Goal: Information Seeking & Learning: Compare options

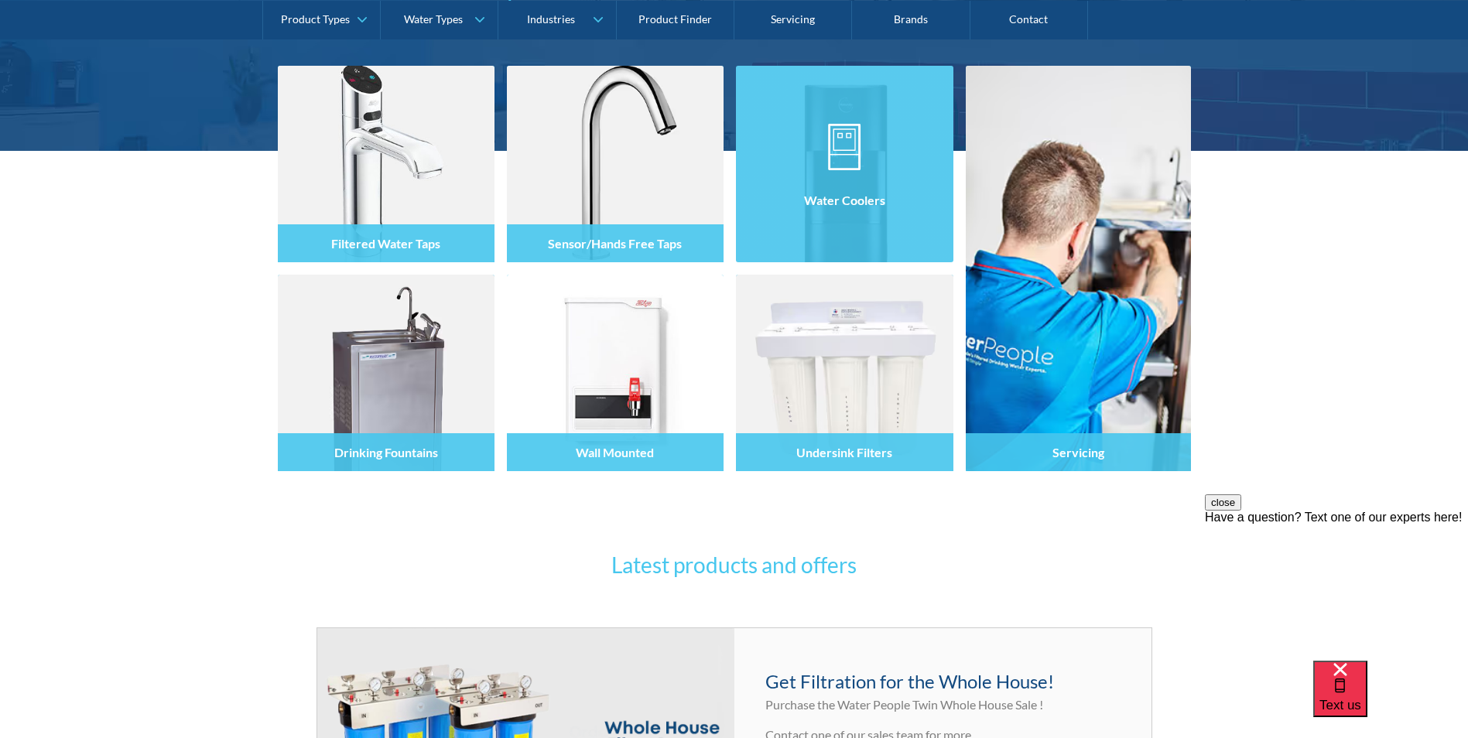
click at [842, 219] on div at bounding box center [844, 178] width 217 height 93
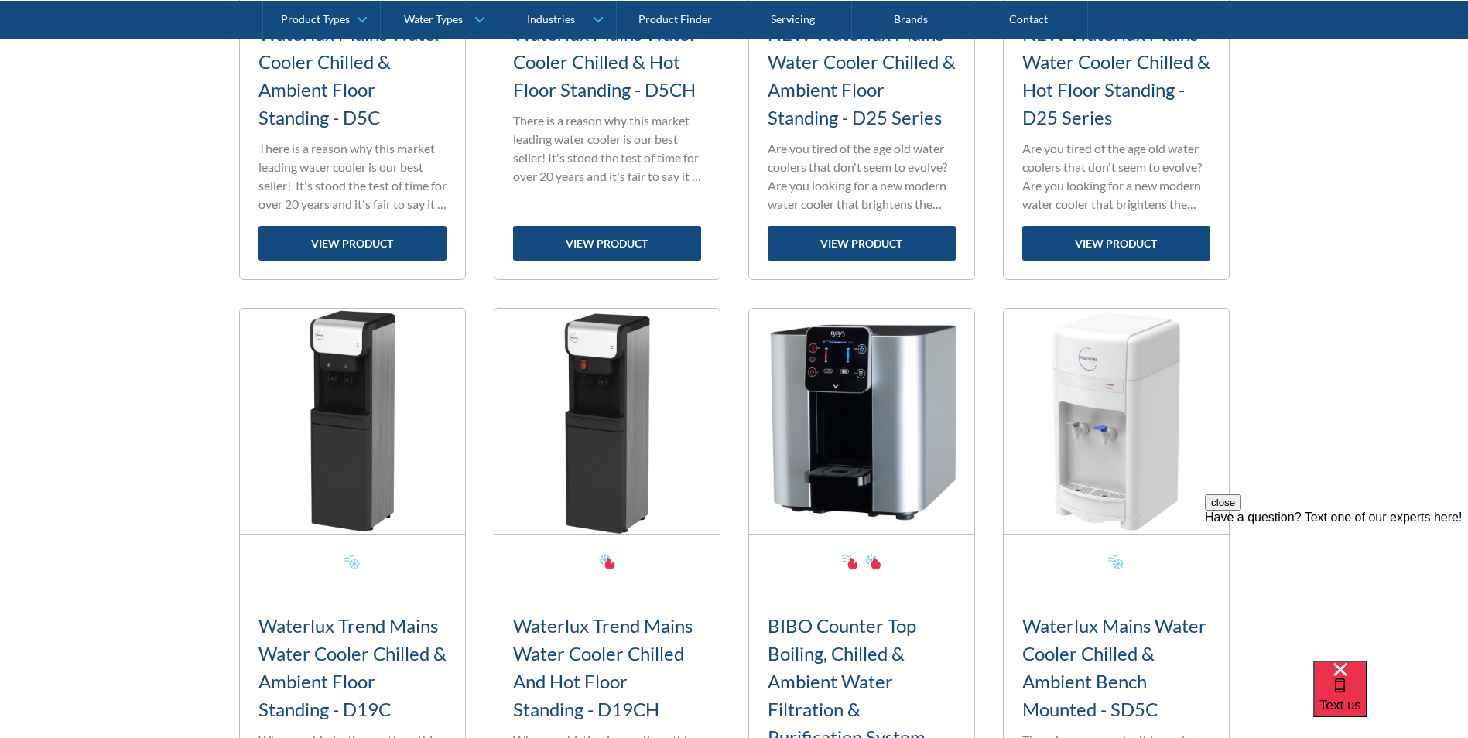
scroll to position [542, 0]
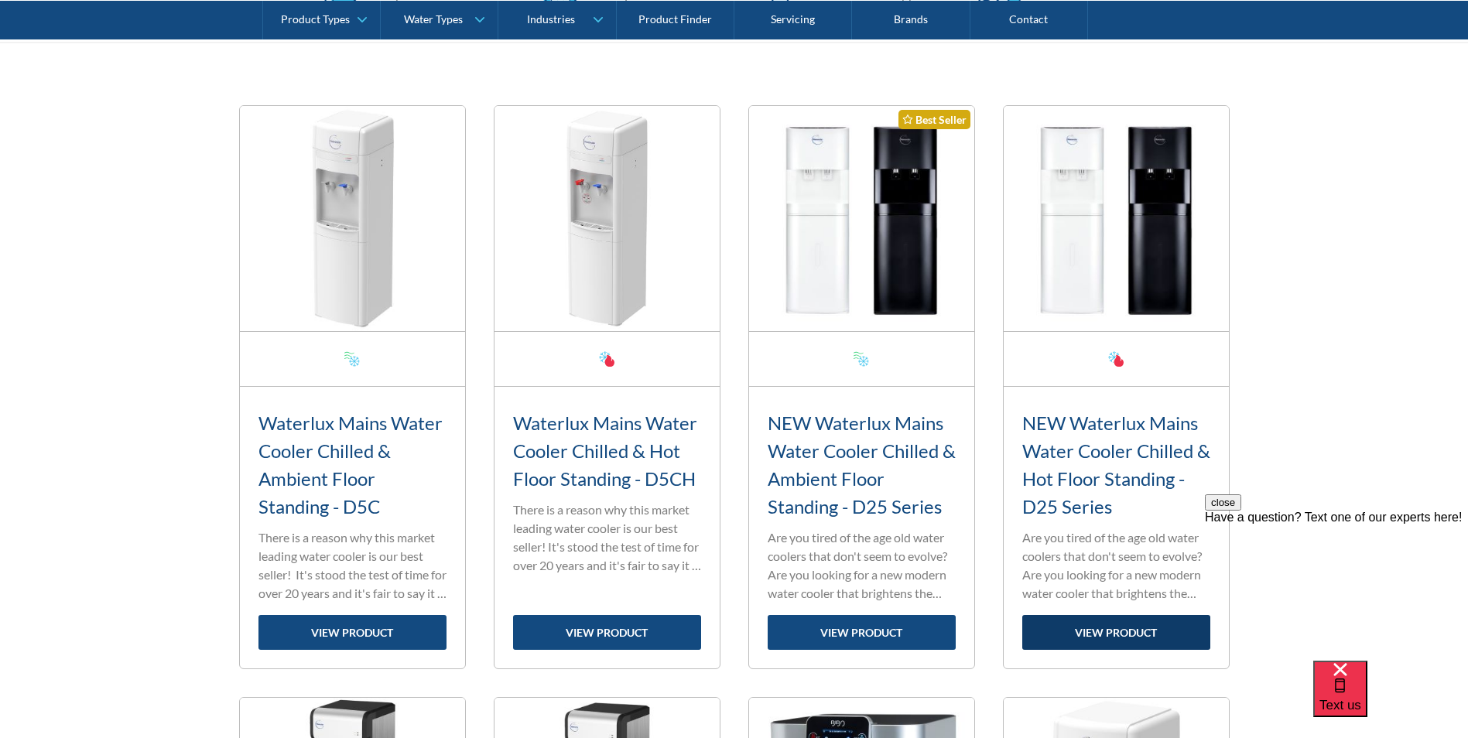
click at [1128, 637] on link "view product" at bounding box center [1117, 632] width 188 height 35
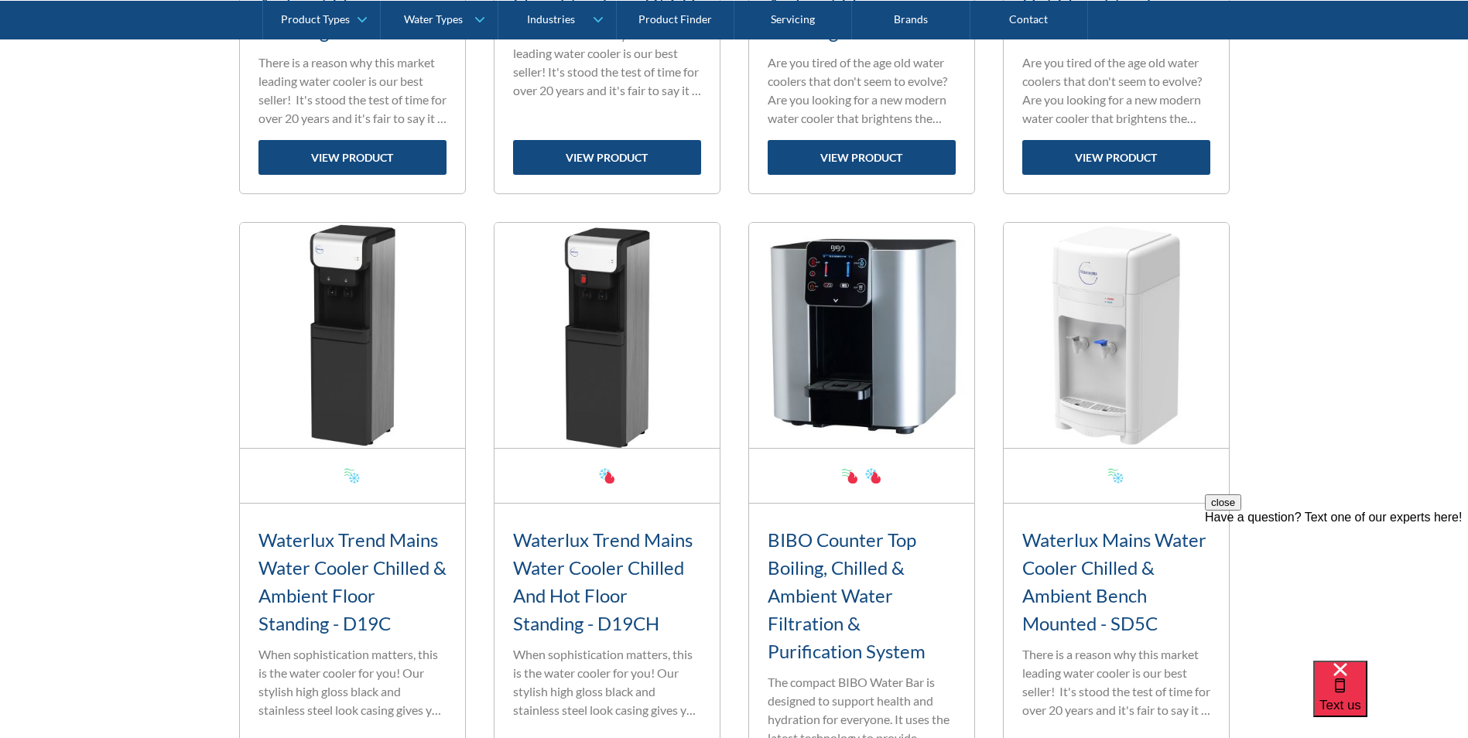
scroll to position [1084, 0]
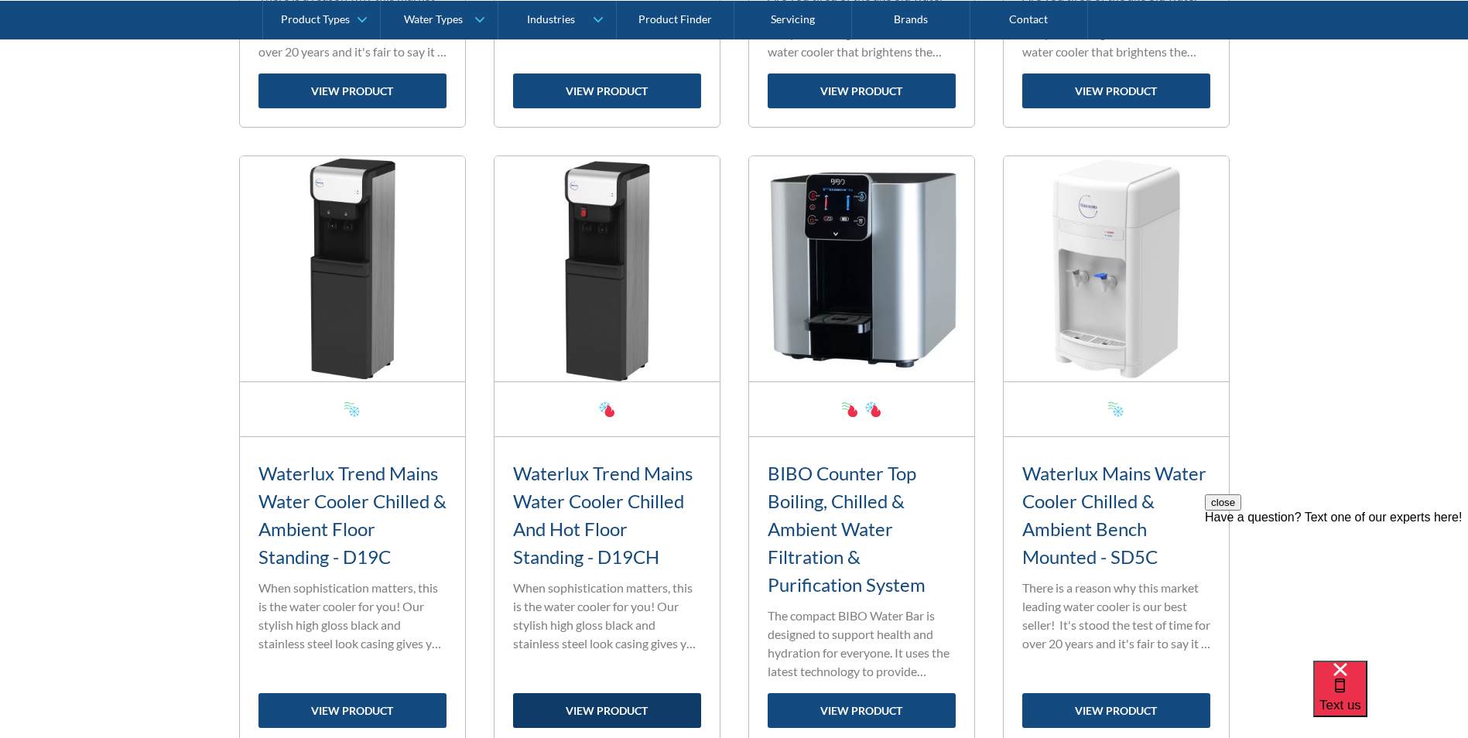
click at [608, 714] on link "view product" at bounding box center [607, 711] width 188 height 35
click at [661, 716] on link "view product" at bounding box center [607, 711] width 188 height 35
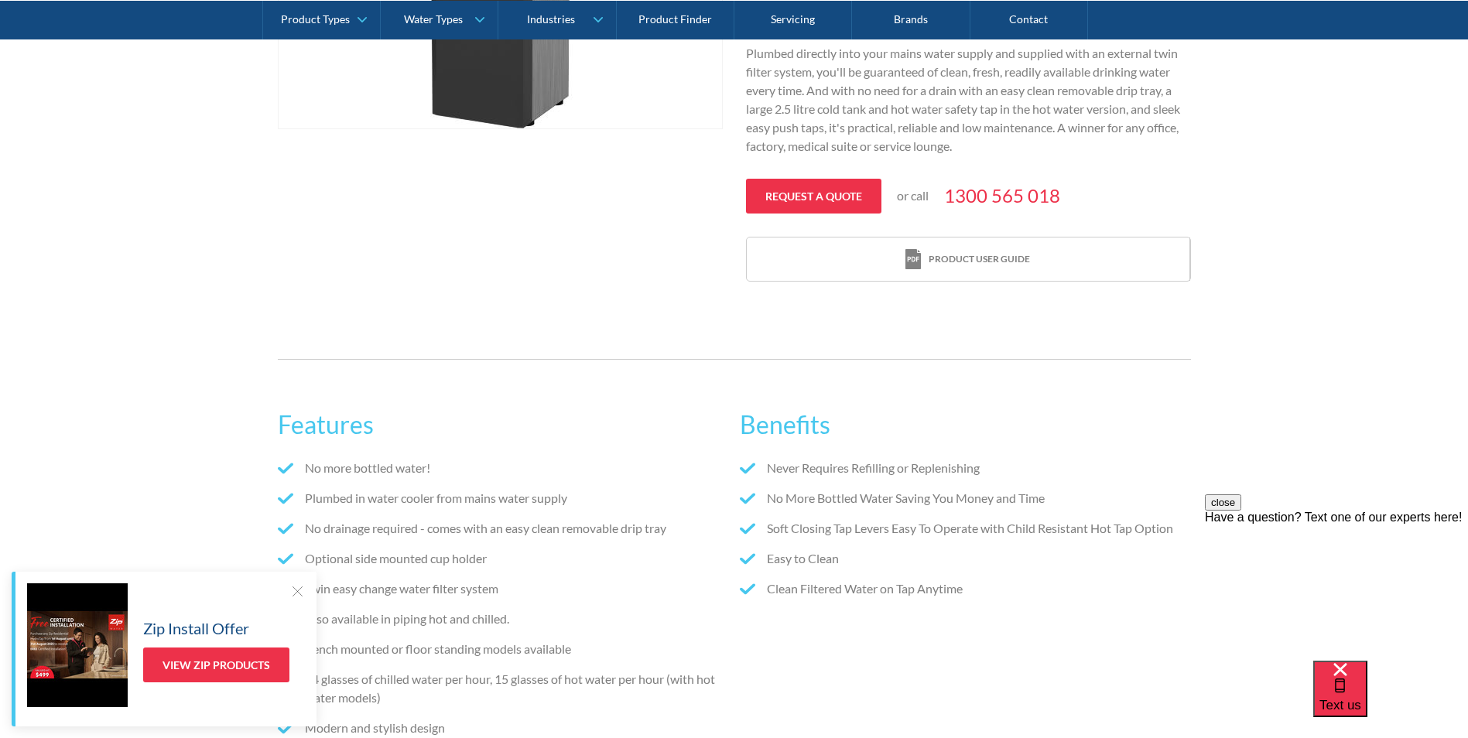
scroll to position [464, 0]
